Goal: Communication & Community: Answer question/provide support

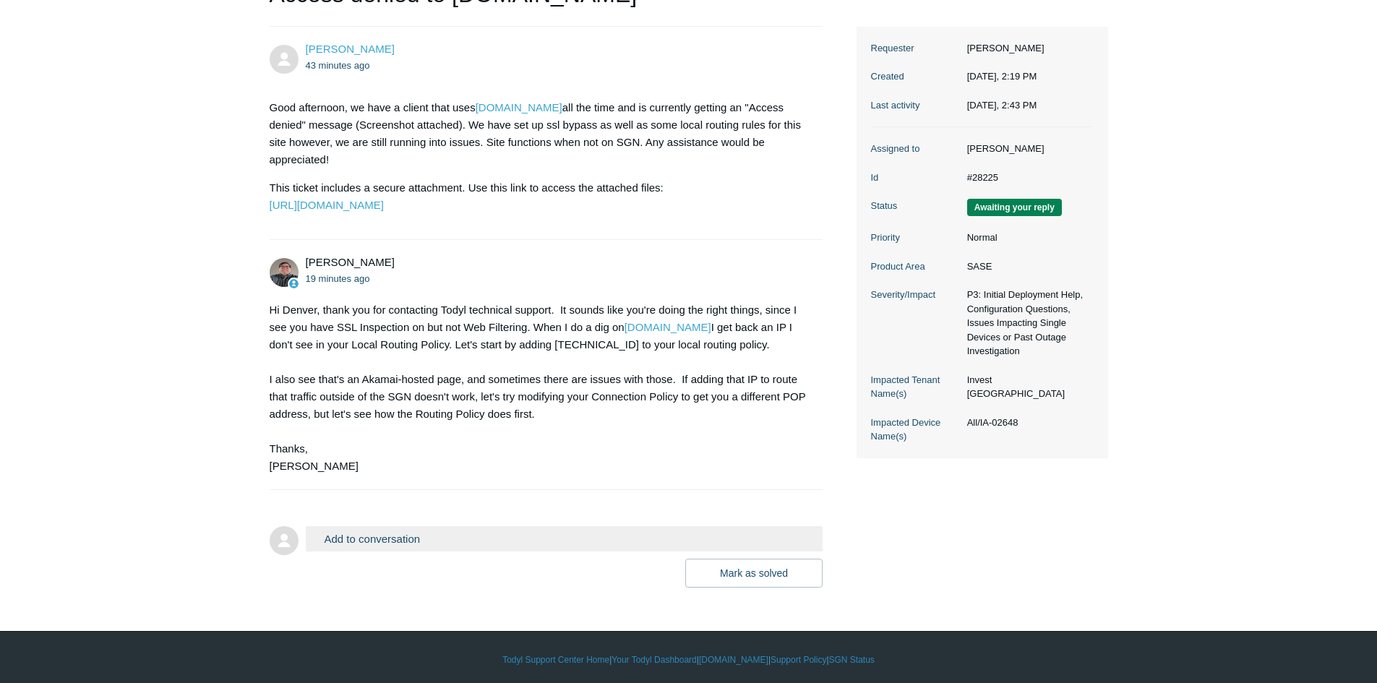
scroll to position [217, 0]
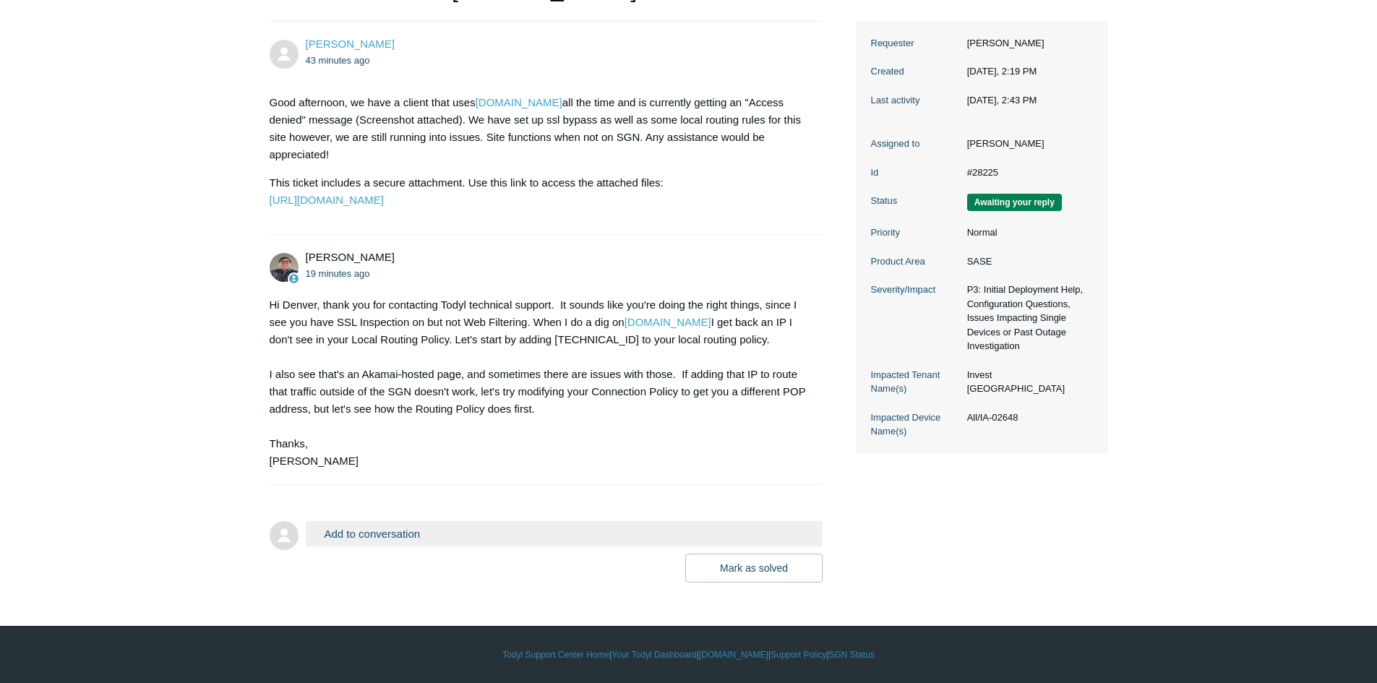
click at [363, 540] on button "Add to conversation" at bounding box center [564, 533] width 517 height 25
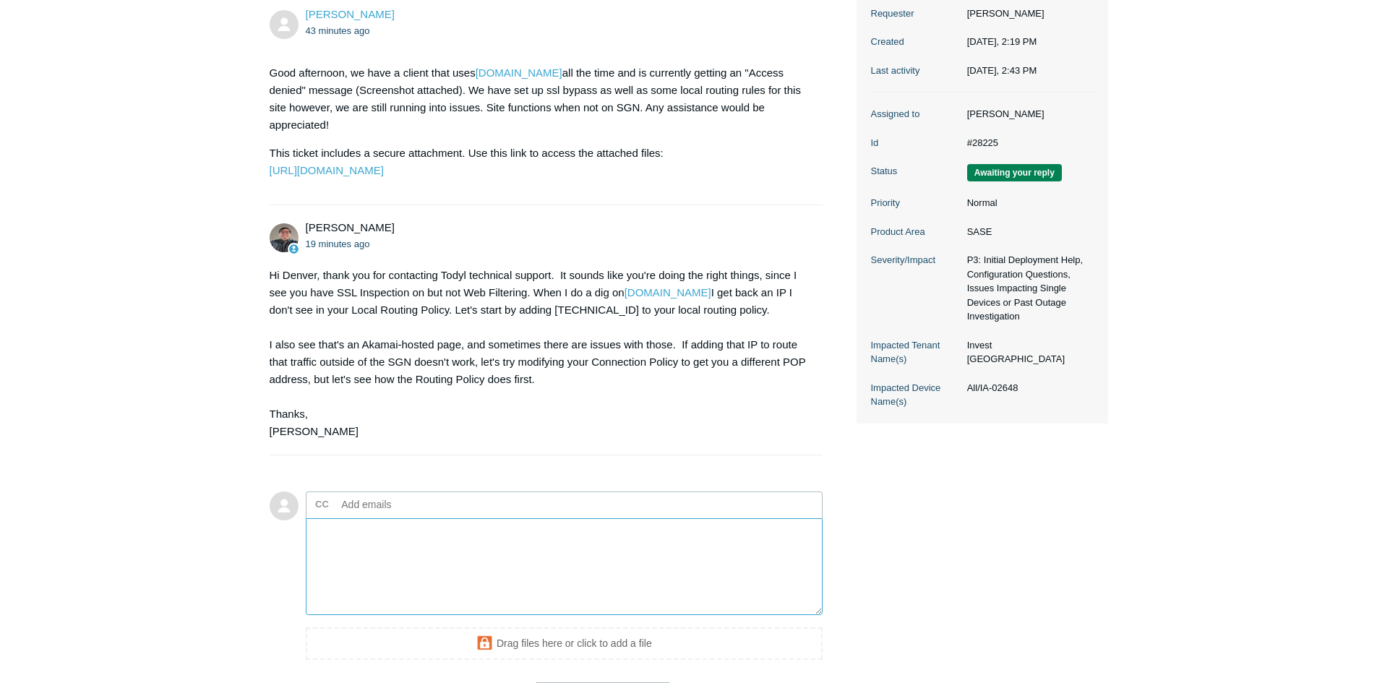
scroll to position [289, 0]
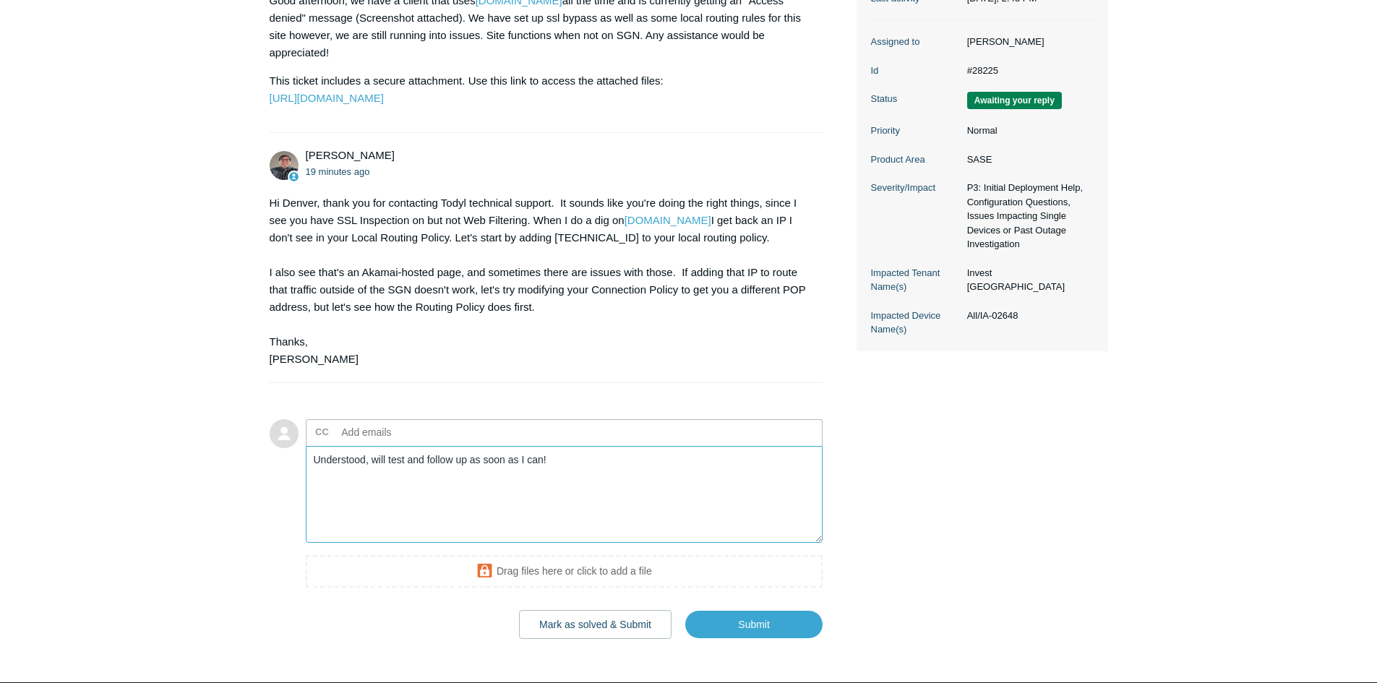
click at [388, 496] on textarea "Understood, will test and follow up as soon as I can!" at bounding box center [564, 495] width 517 height 98
type textarea "Understood, will reach out to the user to test and follow up as soon as I can!"
copy div "23.4.36.2"
drag, startPoint x: 600, startPoint y: 272, endPoint x: 556, endPoint y: 272, distance: 44.1
click at [556, 272] on div "Hi Denver, thank you for contacting Todyl technical support. It sounds like you…" at bounding box center [539, 280] width 539 height 173
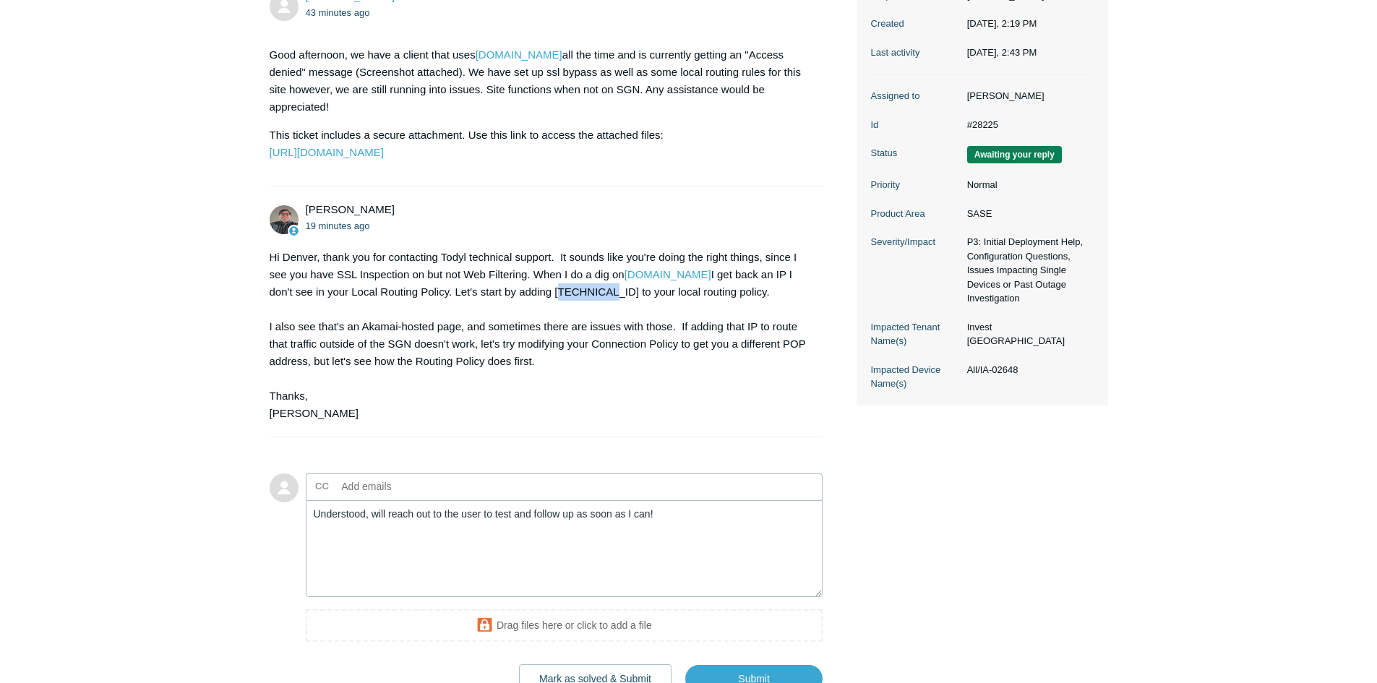
scroll to position [217, 0]
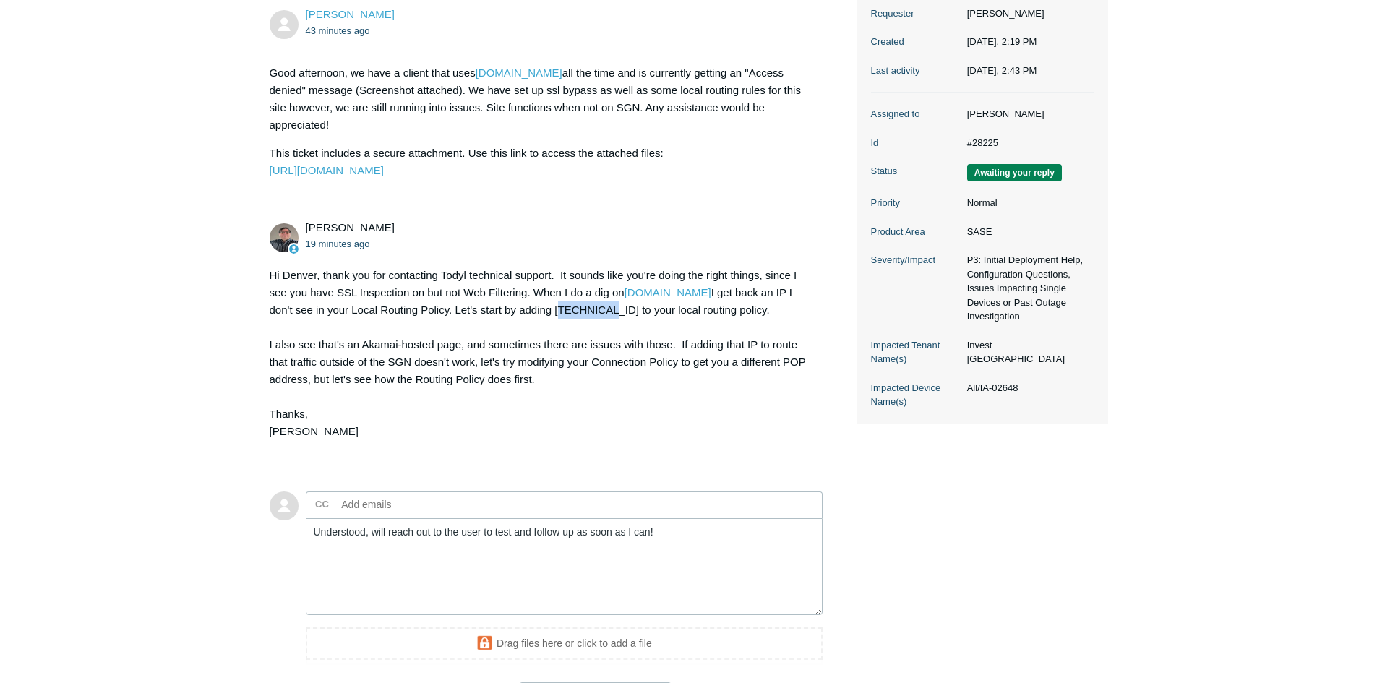
copy div "23.4.36.2"
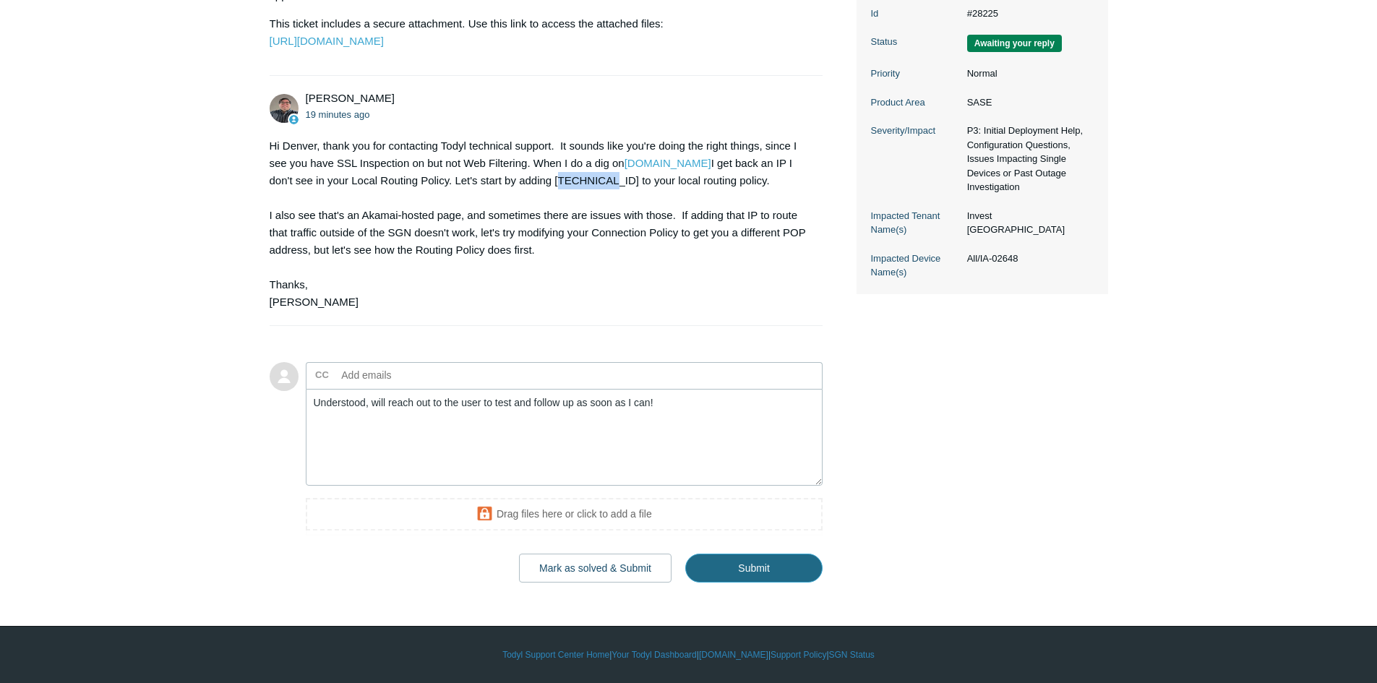
click at [770, 582] on input "Submit" at bounding box center [753, 568] width 137 height 29
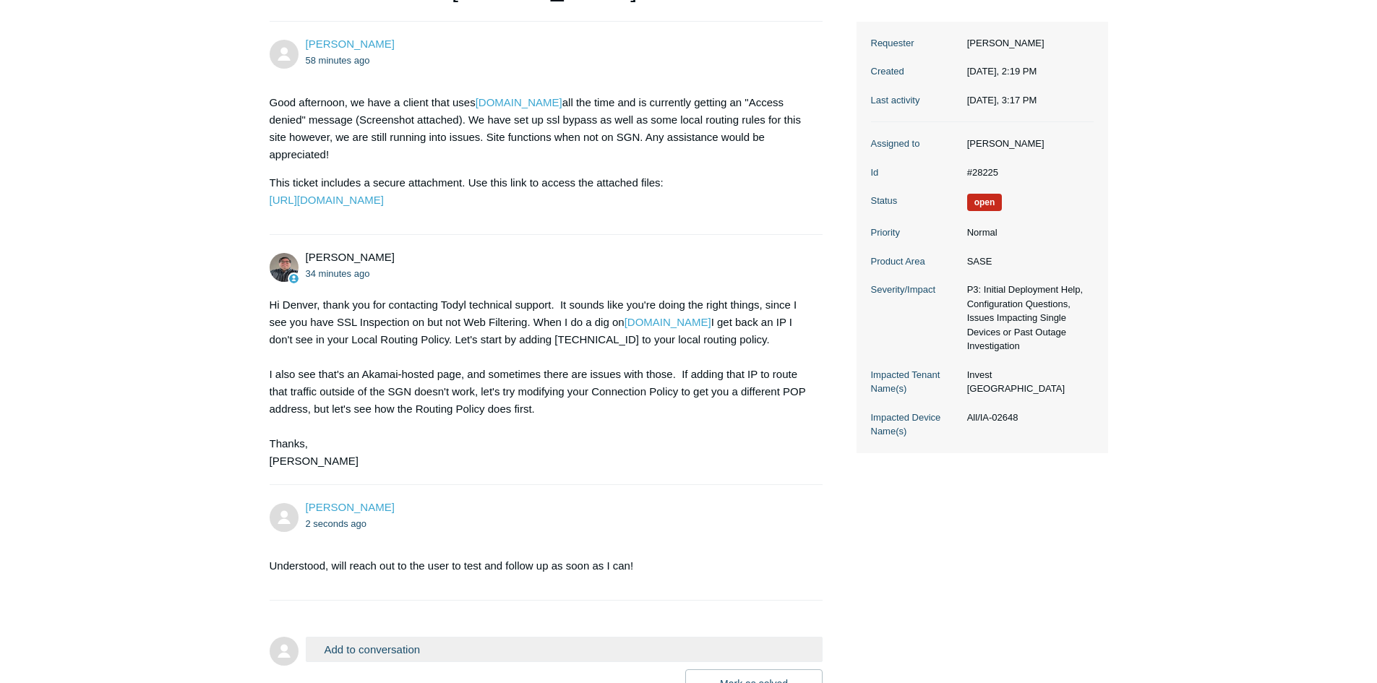
scroll to position [337, 0]
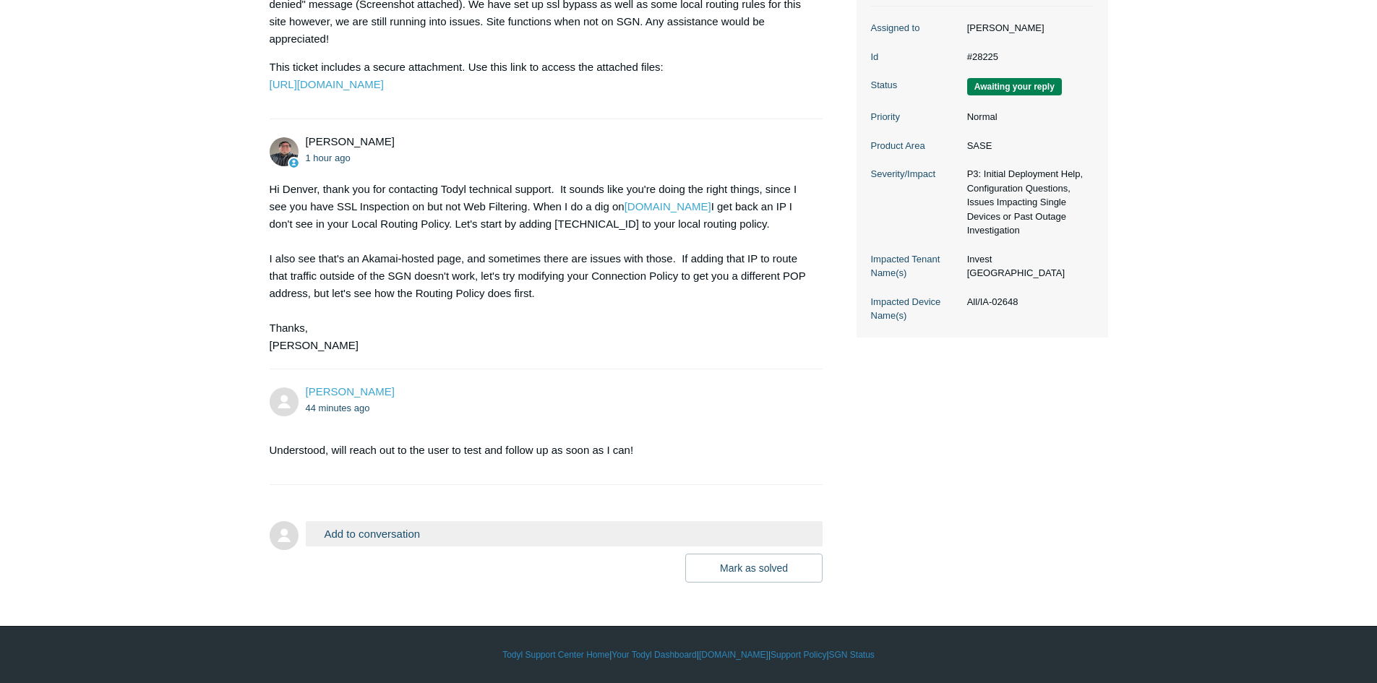
scroll to position [337, 0]
click at [324, 533] on button "Add to conversation" at bounding box center [564, 533] width 517 height 25
